Goal: Transaction & Acquisition: Purchase product/service

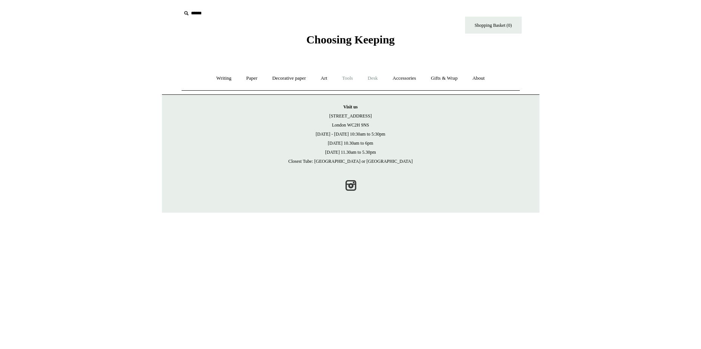
click at [378, 75] on link "Desk" at bounding box center [373, 78] width 24 height 20
click at [404, 77] on link "Accessories" at bounding box center [404, 78] width 37 height 20
click at [213, 78] on link "Writing +" at bounding box center [223, 78] width 29 height 20
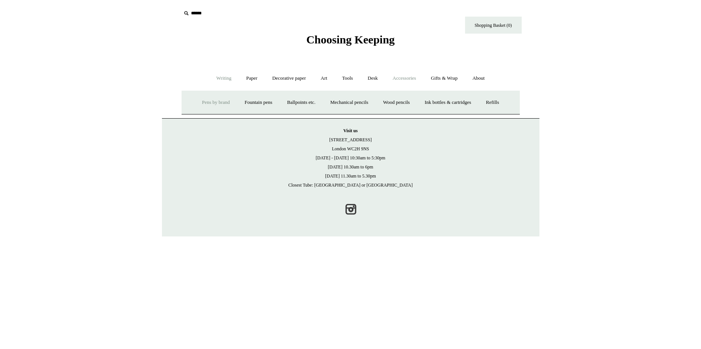
click at [209, 102] on link "Pens by brand +" at bounding box center [216, 102] width 42 height 20
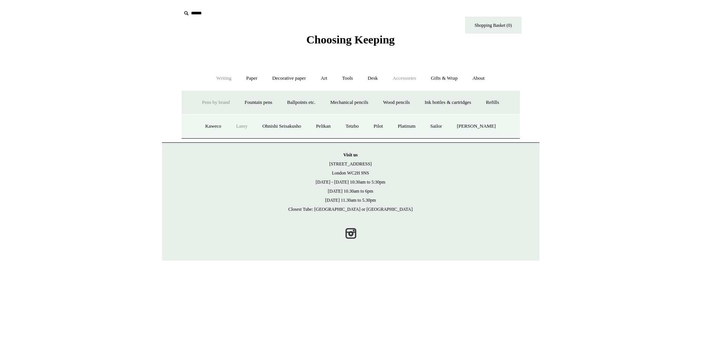
click at [243, 126] on link "Lamy" at bounding box center [241, 126] width 25 height 20
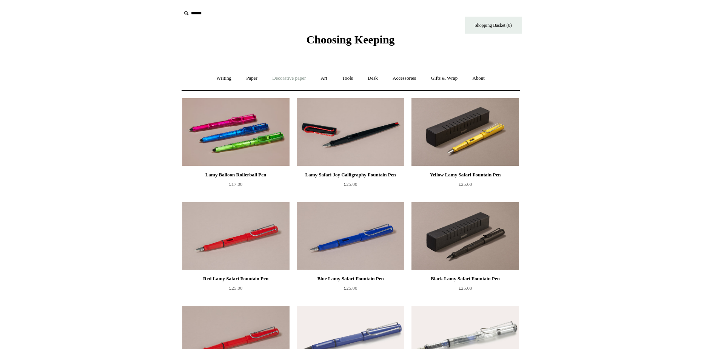
click at [293, 80] on link "Decorative paper +" at bounding box center [288, 78] width 47 height 20
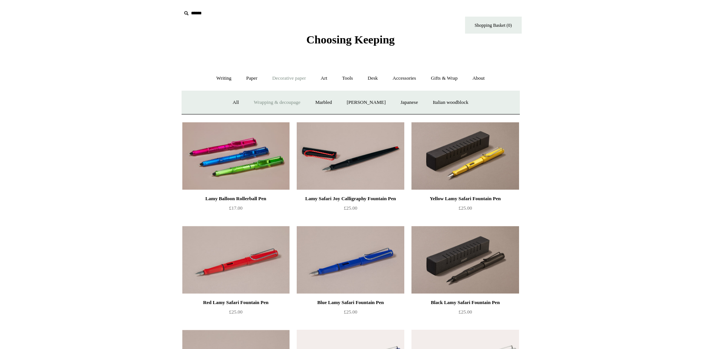
click at [269, 106] on link "Wrapping & decoupage" at bounding box center [277, 102] width 60 height 20
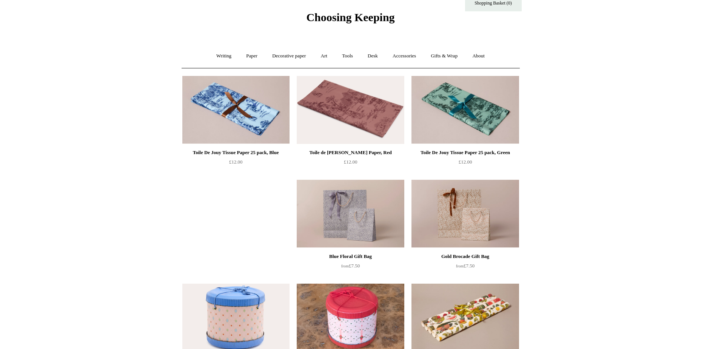
scroll to position [6, 0]
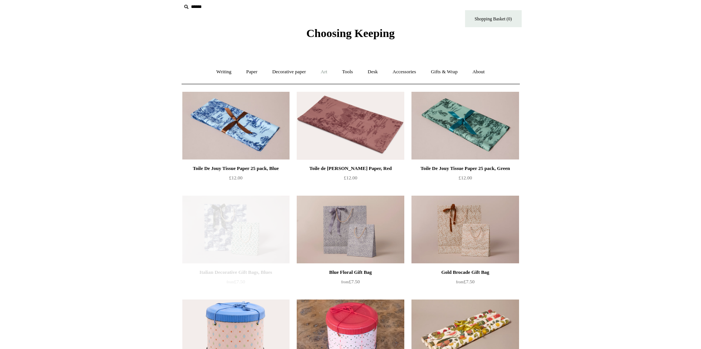
click at [324, 74] on link "Art +" at bounding box center [324, 72] width 20 height 20
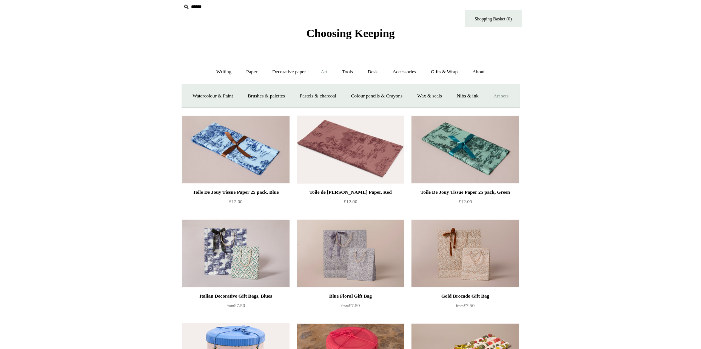
click at [486, 106] on link "Art sets" at bounding box center [500, 96] width 29 height 20
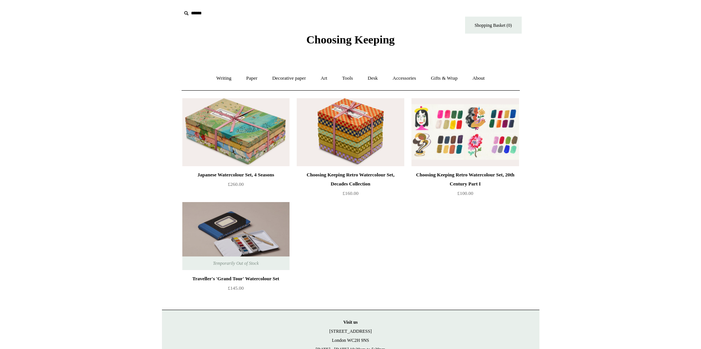
click at [451, 125] on img at bounding box center [464, 132] width 107 height 68
